Goal: Information Seeking & Learning: Learn about a topic

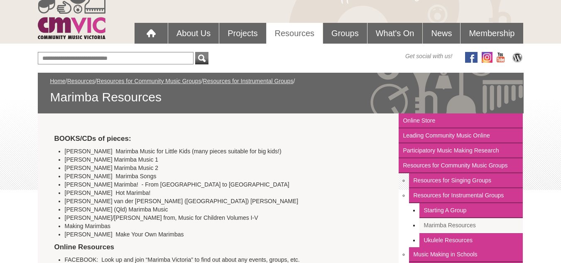
scroll to position [23, 0]
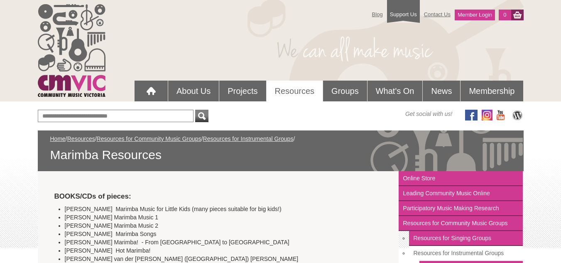
click at [463, 250] on link "Resources for Instrumental Groups" at bounding box center [466, 253] width 114 height 15
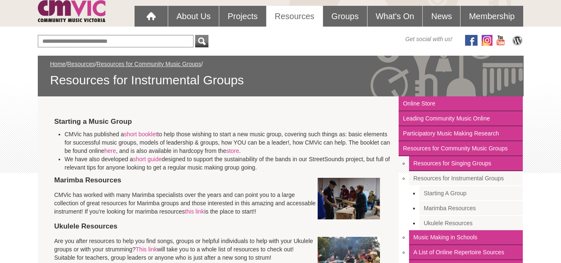
scroll to position [83, 0]
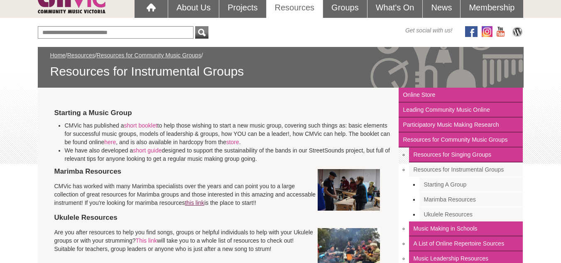
click at [193, 203] on link "this link" at bounding box center [195, 202] width 20 height 7
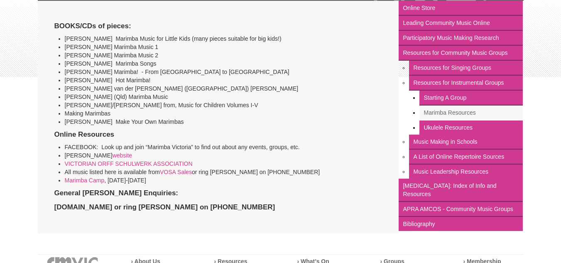
scroll to position [169, 0]
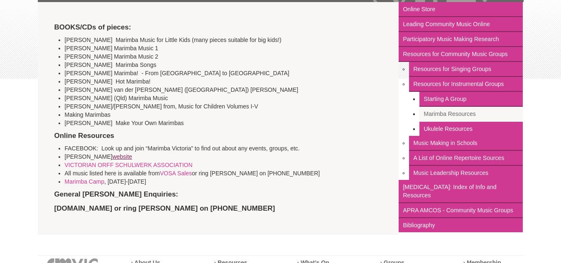
click at [113, 156] on link "website" at bounding box center [123, 156] width 20 height 7
click at [116, 163] on link "VICTORIAN ORFF SCHULWERK ASSOCIATION" at bounding box center [129, 165] width 128 height 7
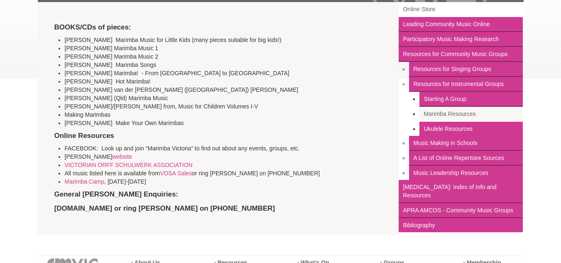
click at [423, 7] on link "Online Store" at bounding box center [461, 9] width 124 height 15
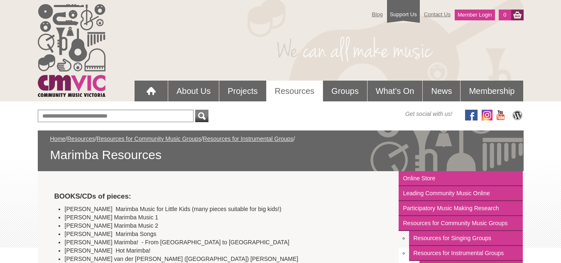
scroll to position [169, 0]
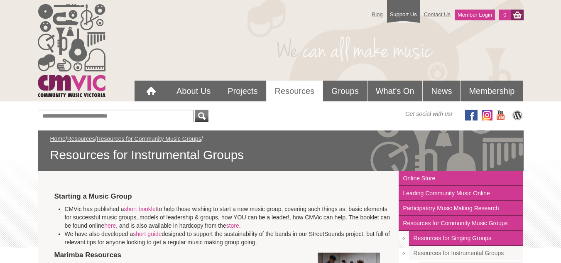
scroll to position [83, 0]
